Goal: Information Seeking & Learning: Learn about a topic

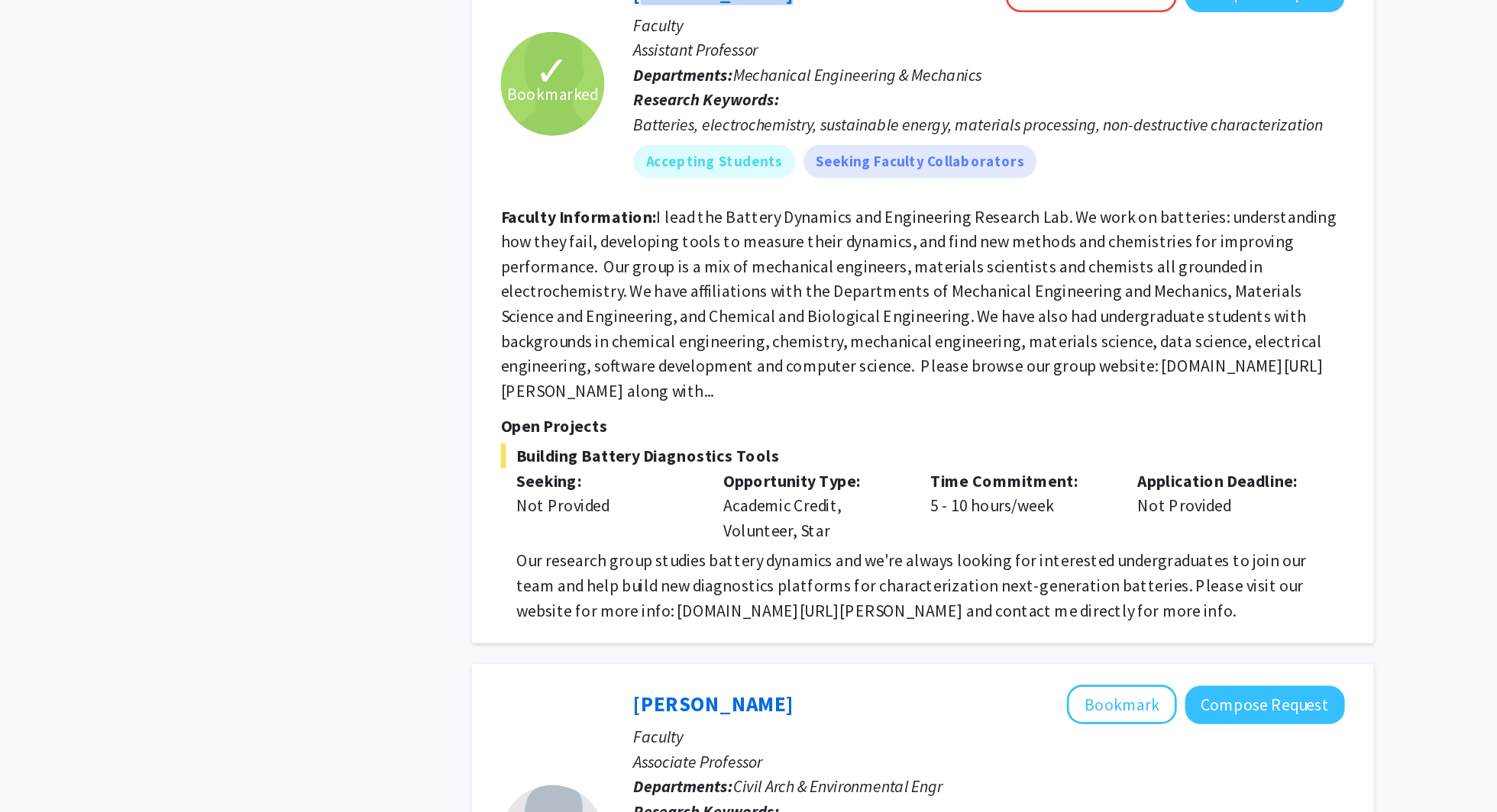
scroll to position [4141, 0]
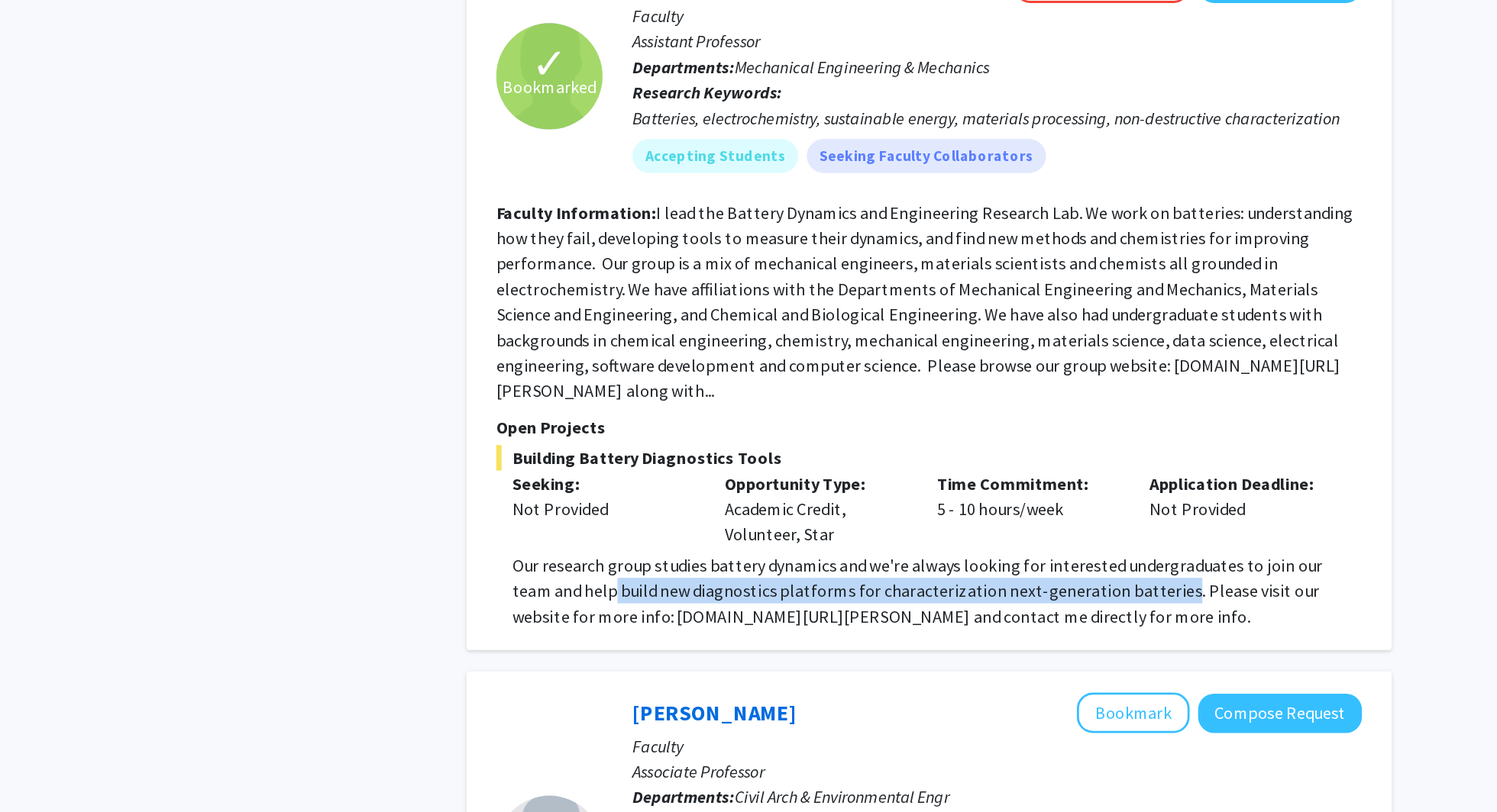
drag, startPoint x: 609, startPoint y: 513, endPoint x: 1006, endPoint y: 516, distance: 397.0
click at [1006, 516] on p "Our research group studies battery dynamics and we're always looking for intere…" at bounding box center [868, 530] width 610 height 55
copy p "build new diagnostics platforms for characterization next-generation batteries"
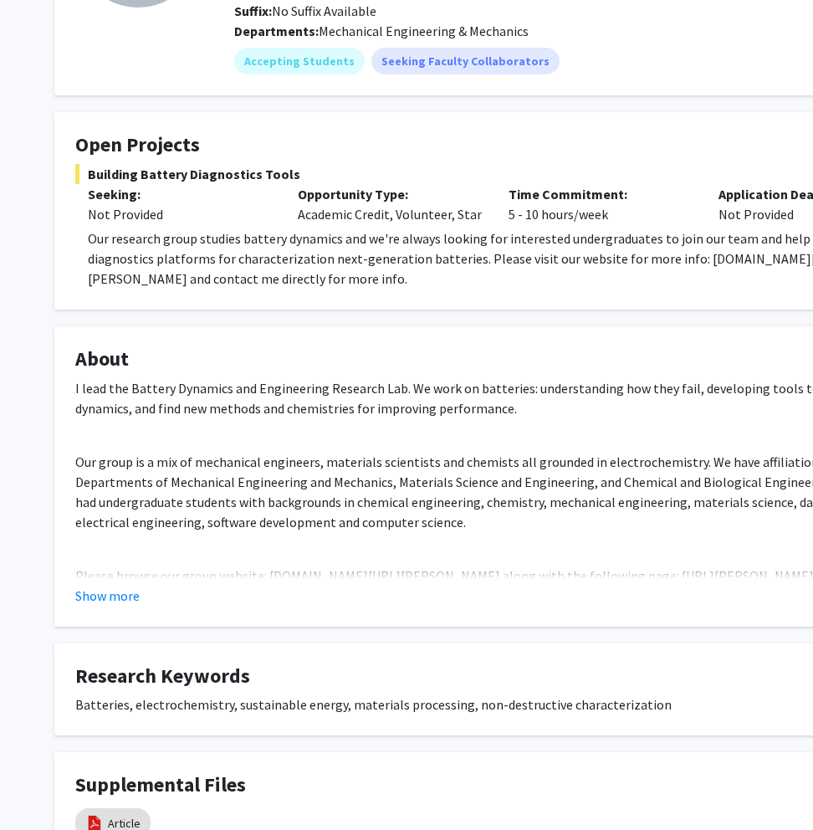
scroll to position [238, 0]
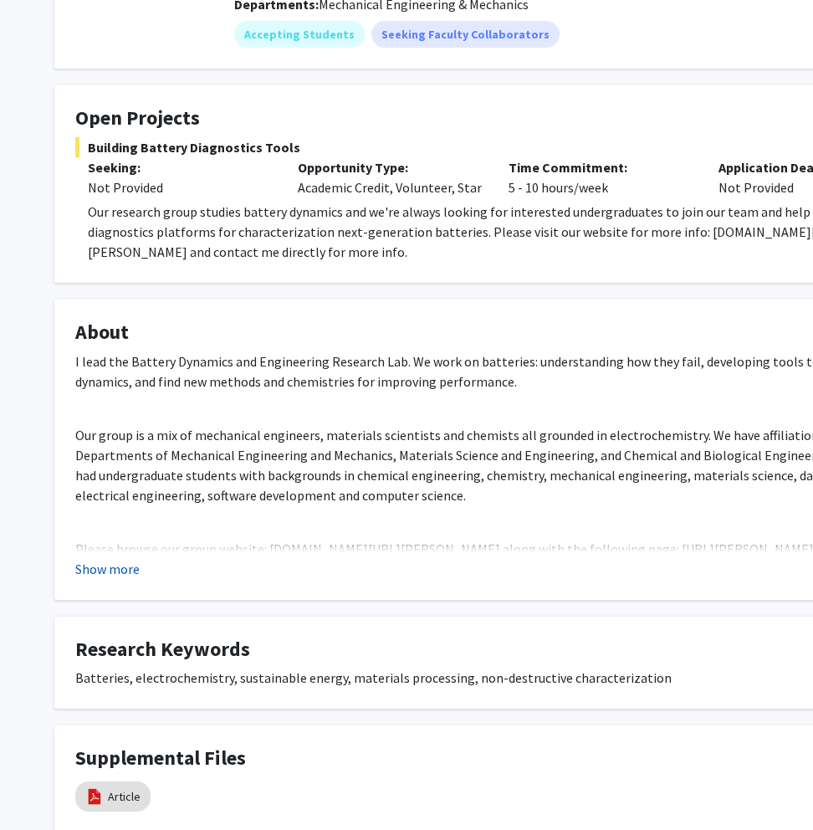
click at [106, 564] on button "Show more" at bounding box center [107, 569] width 64 height 20
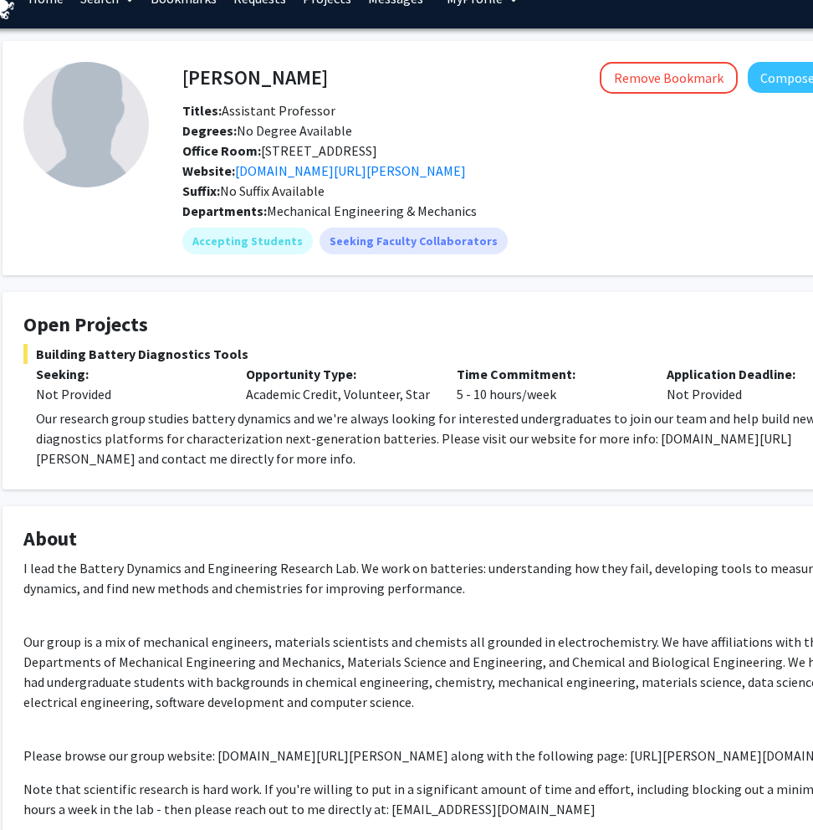
scroll to position [29, 52]
